Goal: Transaction & Acquisition: Book appointment/travel/reservation

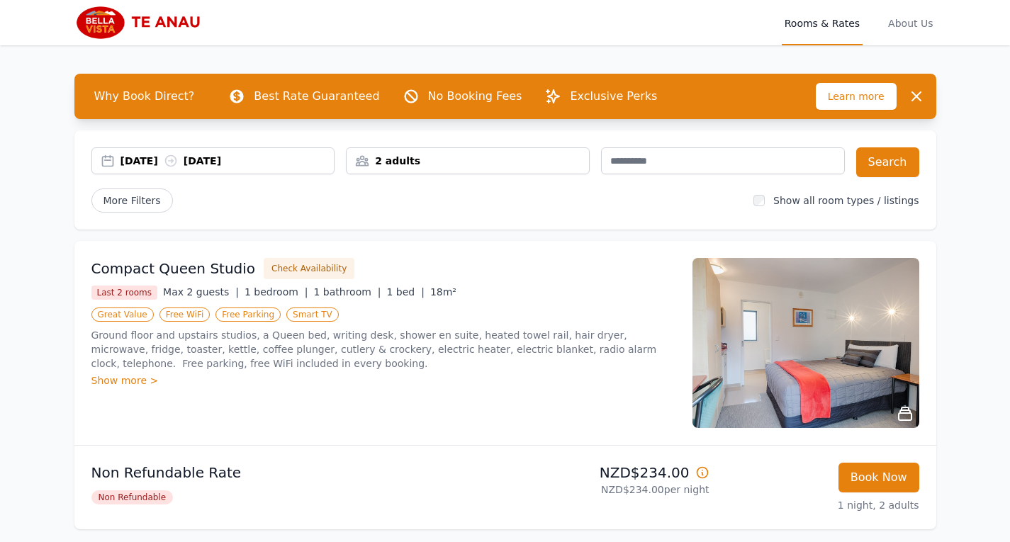
click at [132, 162] on div "[DATE] [DATE]" at bounding box center [227, 161] width 214 height 14
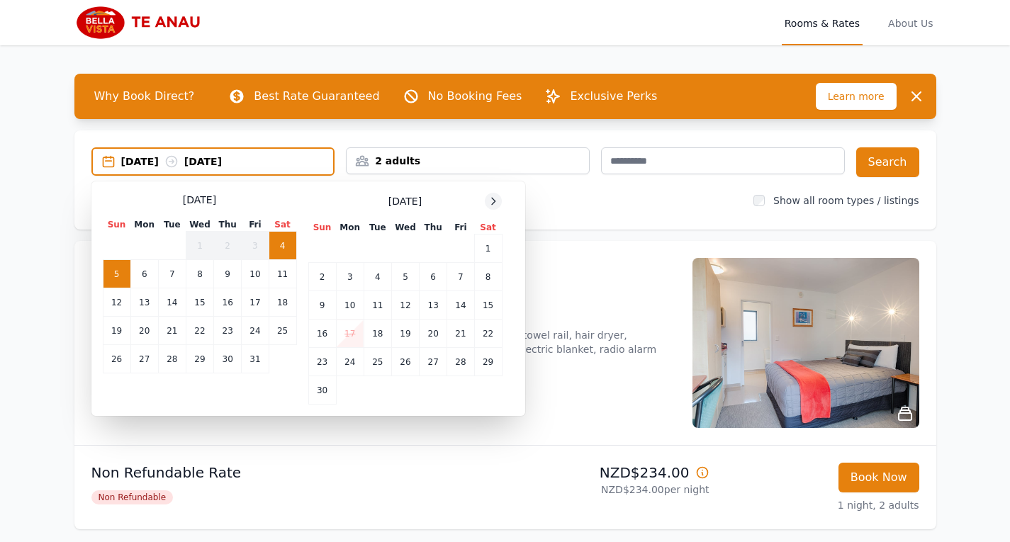
click at [495, 197] on icon at bounding box center [492, 201] width 11 height 11
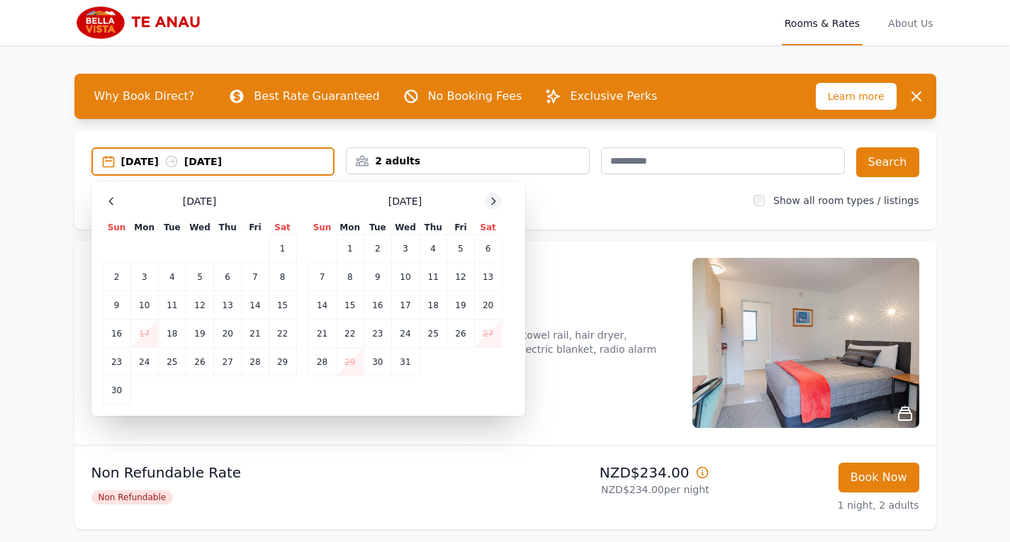
click at [495, 197] on icon at bounding box center [492, 201] width 11 height 11
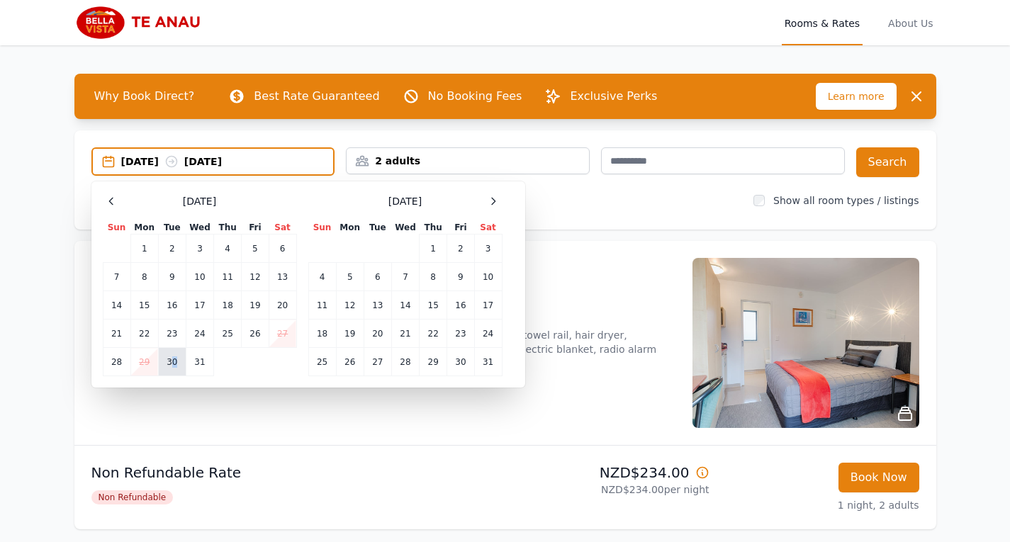
click at [179, 357] on td "30" at bounding box center [172, 362] width 28 height 28
click at [491, 251] on td "3" at bounding box center [488, 249] width 28 height 28
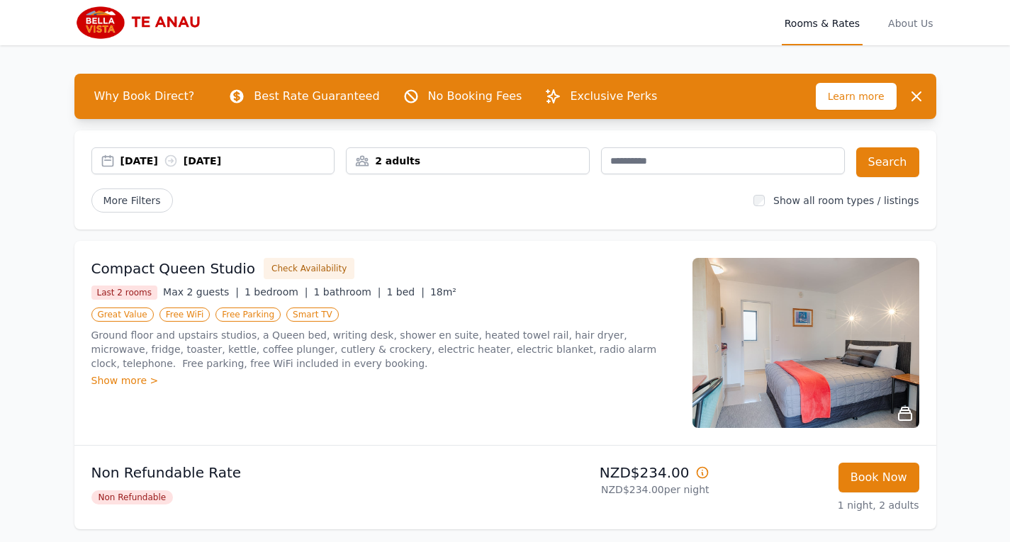
click at [520, 164] on div "2 adults" at bounding box center [467, 161] width 242 height 14
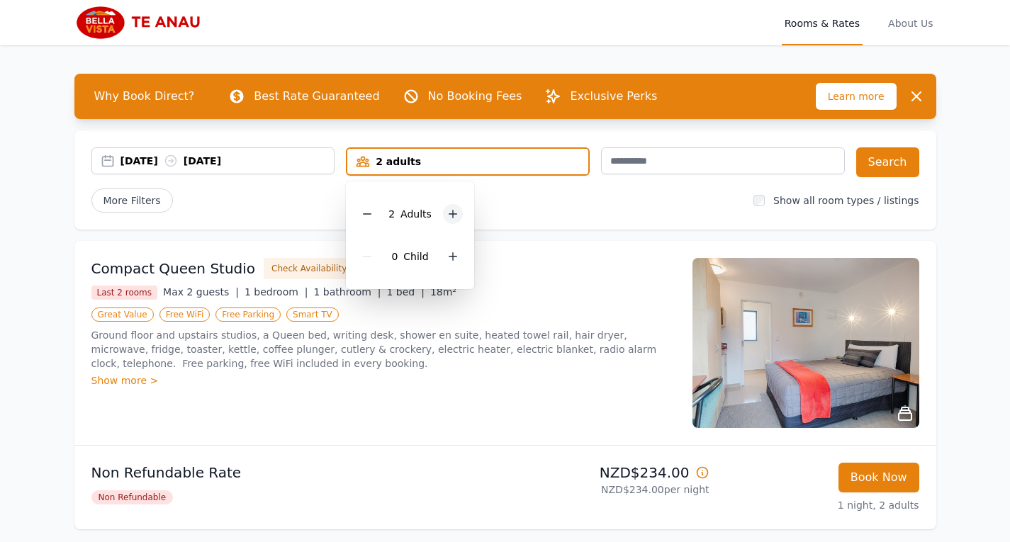
click at [453, 209] on icon at bounding box center [452, 213] width 11 height 11
click at [451, 254] on icon at bounding box center [453, 257] width 8 height 8
click at [883, 157] on button "Search" at bounding box center [887, 162] width 63 height 30
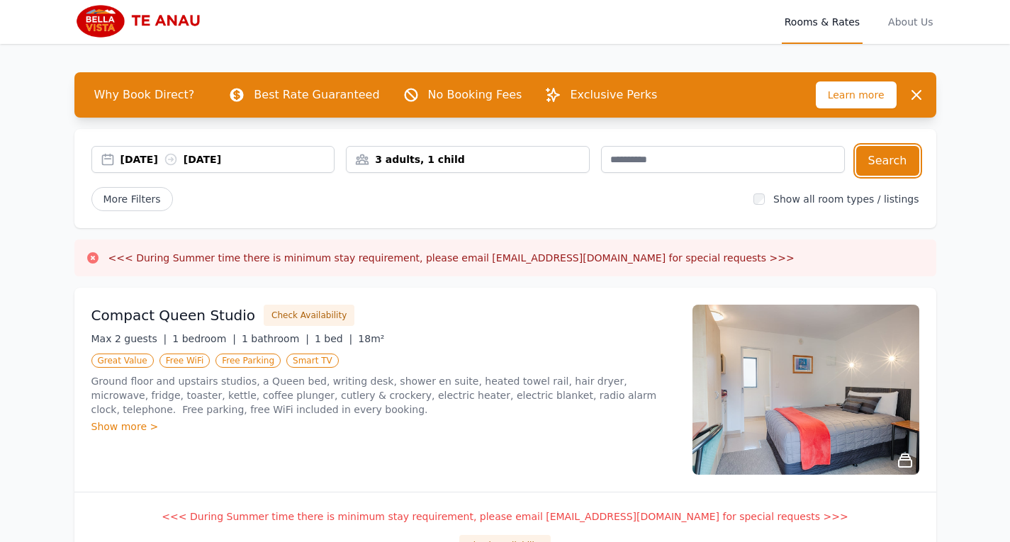
scroll to position [1, 0]
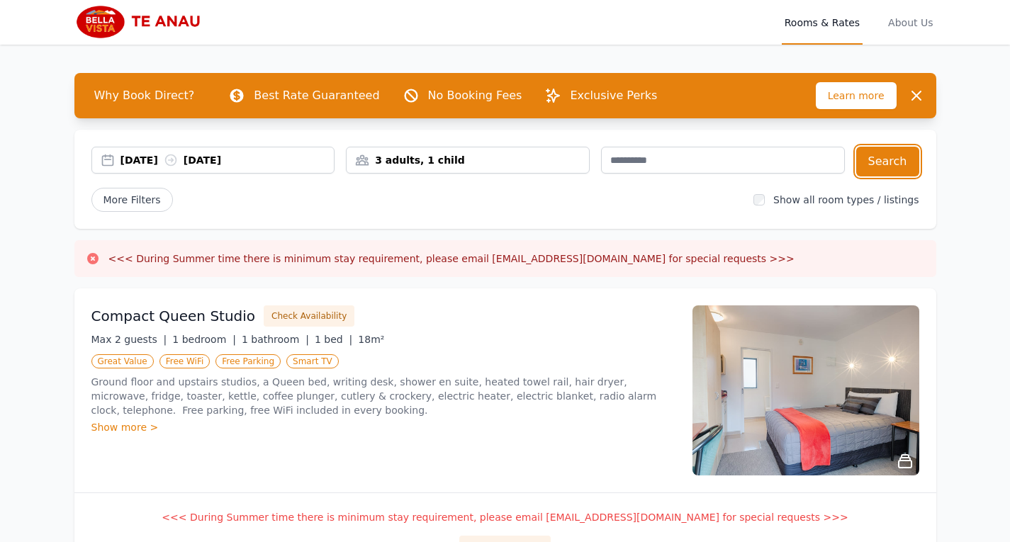
click at [113, 159] on div "[DATE] [DATE]" at bounding box center [213, 160] width 242 height 14
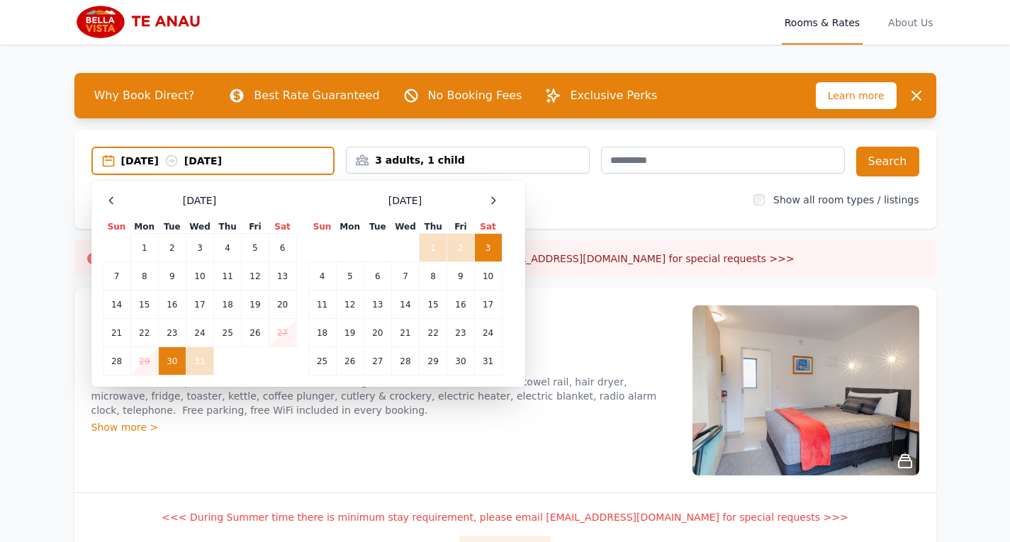
click at [599, 442] on div "Compact Queen Studio Check Availability Max 2 guests | 1 bedroom | 1 bathroom |…" at bounding box center [383, 390] width 584 height 170
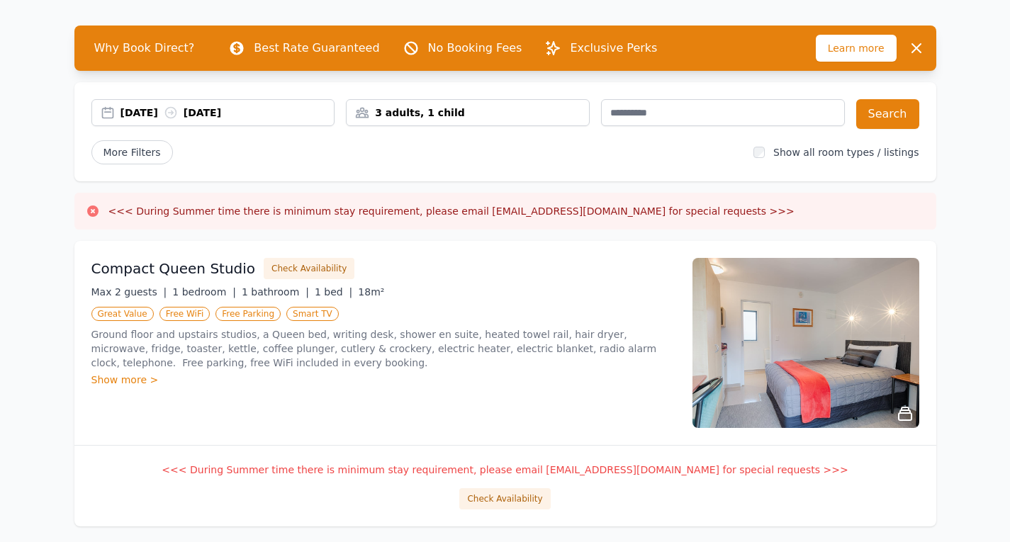
scroll to position [0, 0]
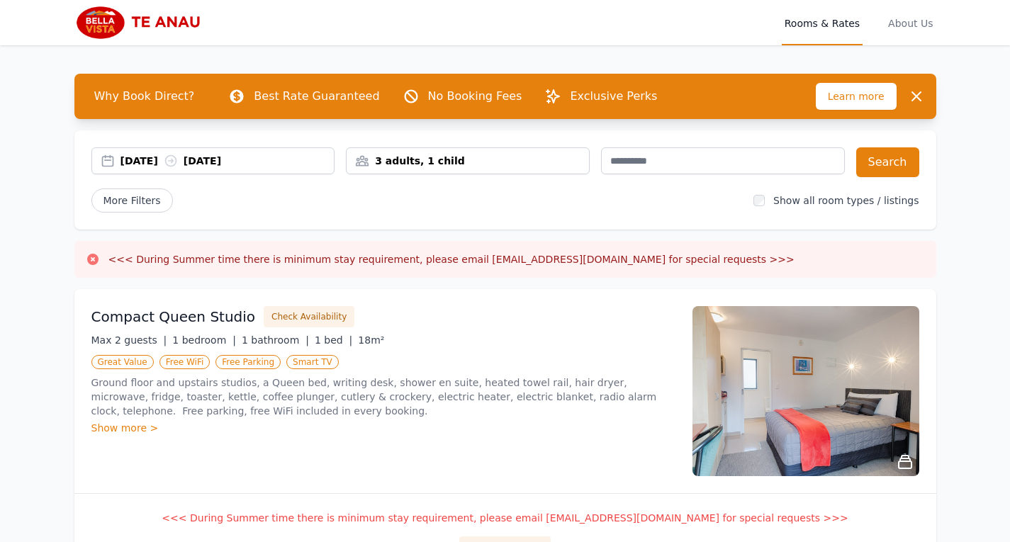
click at [135, 20] on img at bounding box center [142, 23] width 137 height 34
